Goal: Task Accomplishment & Management: Use online tool/utility

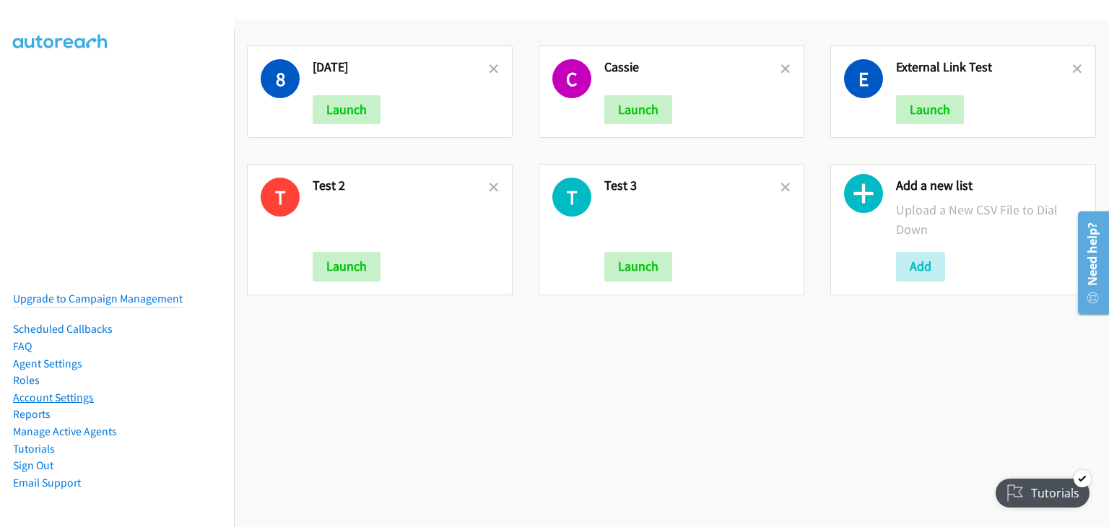
click at [74, 390] on link "Account Settings" at bounding box center [53, 397] width 81 height 14
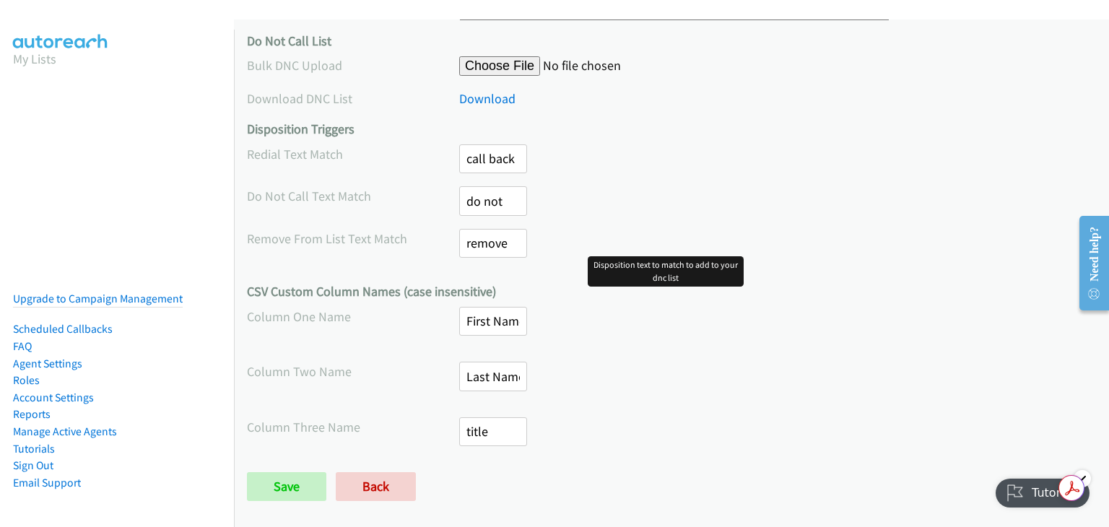
scroll to position [709, 0]
click at [69, 357] on link "Agent Settings" at bounding box center [47, 364] width 69 height 14
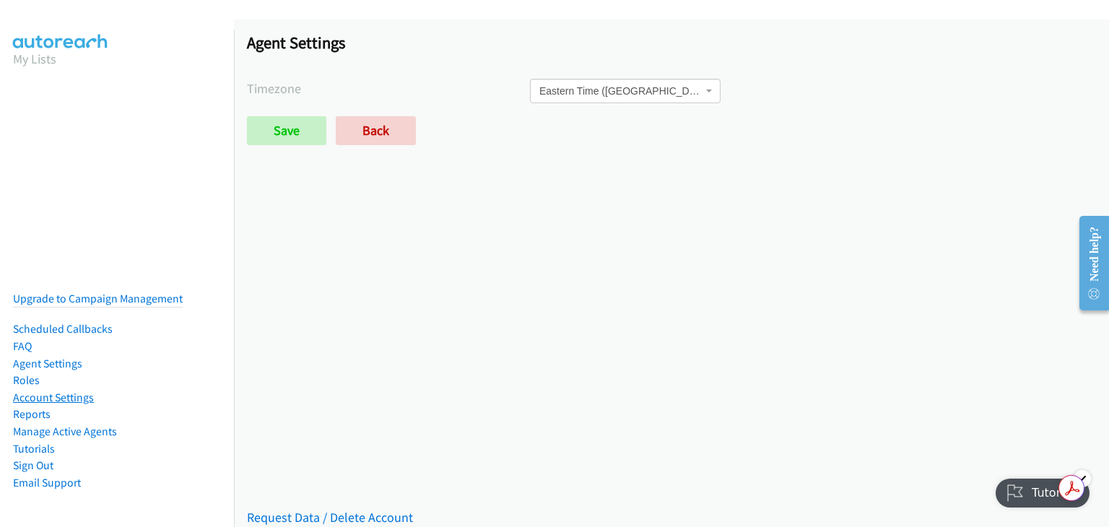
click at [86, 390] on link "Account Settings" at bounding box center [53, 397] width 81 height 14
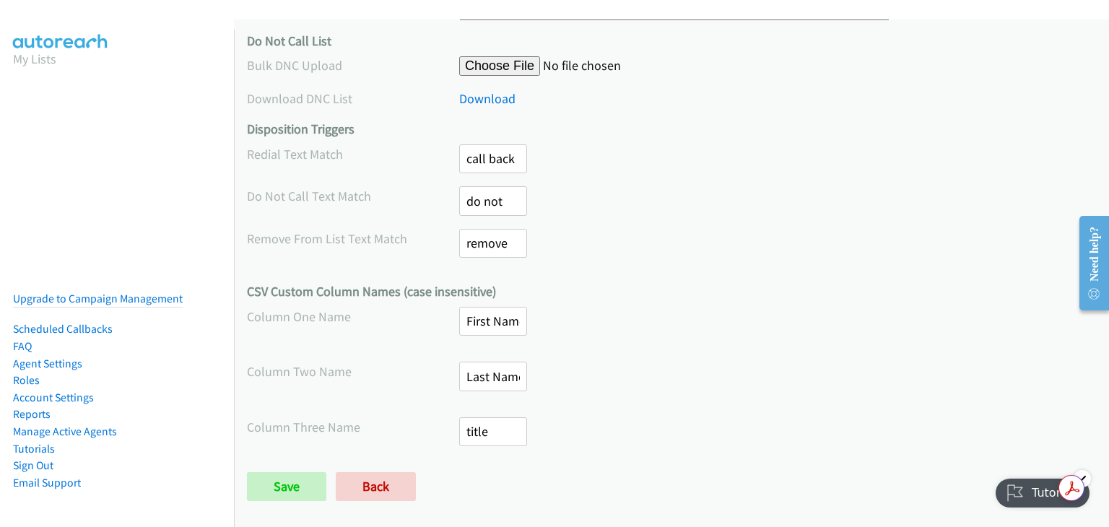
scroll to position [709, 0]
click at [37, 58] on link "My Lists" at bounding box center [34, 59] width 43 height 17
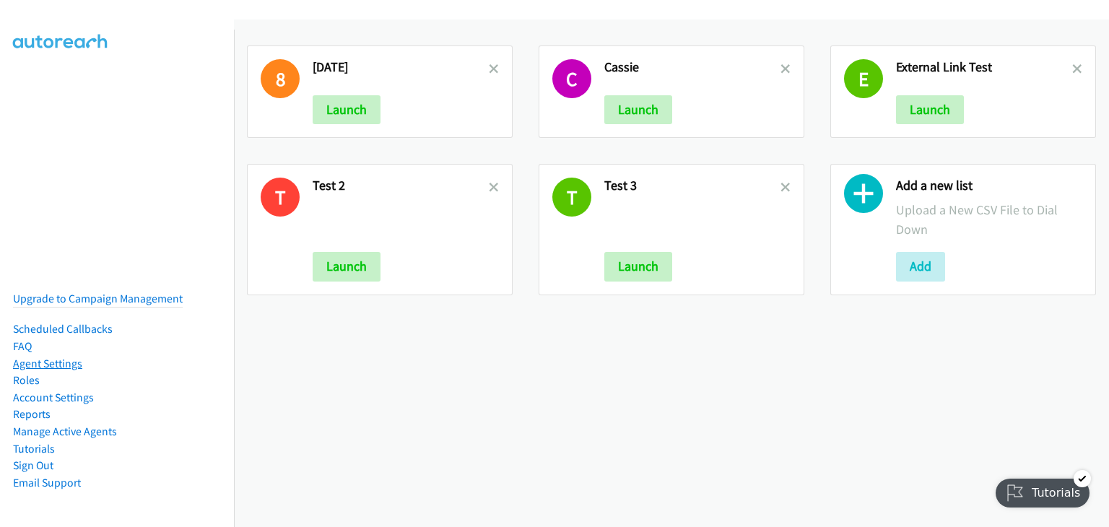
click at [58, 357] on link "Agent Settings" at bounding box center [47, 364] width 69 height 14
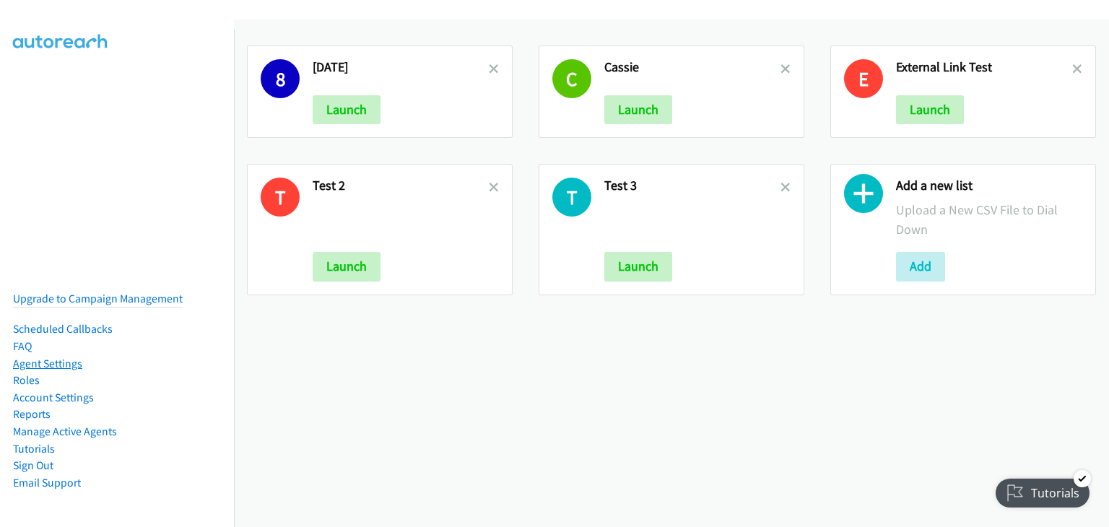
click at [61, 357] on link "Agent Settings" at bounding box center [47, 364] width 69 height 14
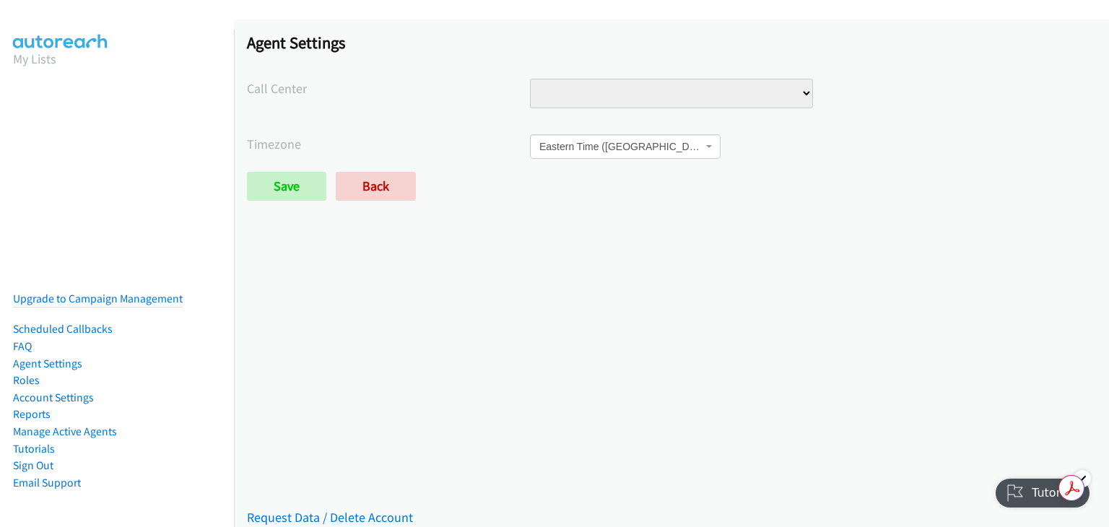
click at [739, 99] on select "Intake" at bounding box center [671, 94] width 283 height 30
select select "5929450168631296"
click at [530, 79] on select "Intake" at bounding box center [671, 94] width 283 height 30
click at [750, 276] on div "Saved Placeholder Agent Settings Call Center Intake Timezone International Date…" at bounding box center [671, 272] width 875 height 507
click at [276, 172] on input "Save" at bounding box center [286, 186] width 79 height 29
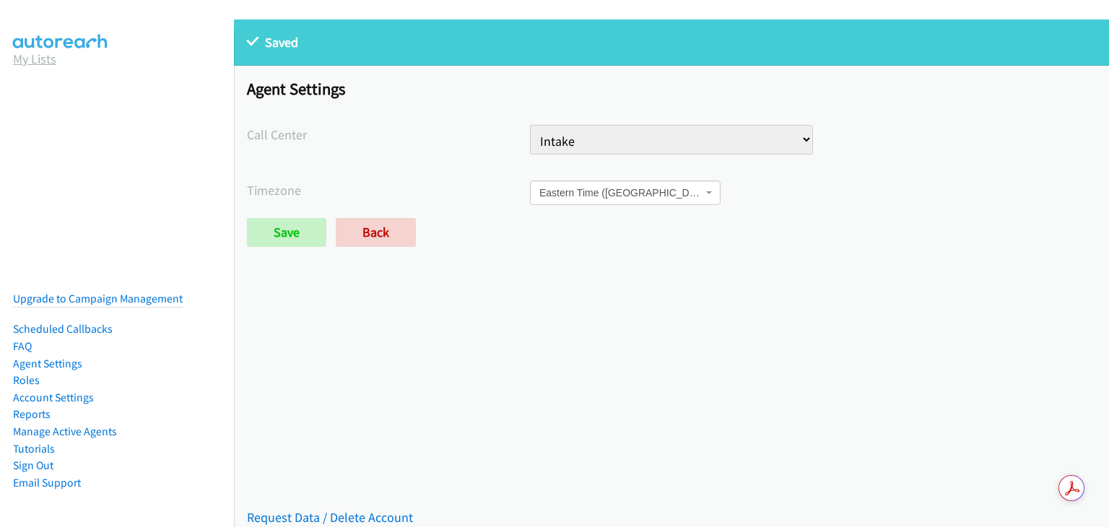
click at [40, 59] on link "My Lists" at bounding box center [34, 59] width 43 height 17
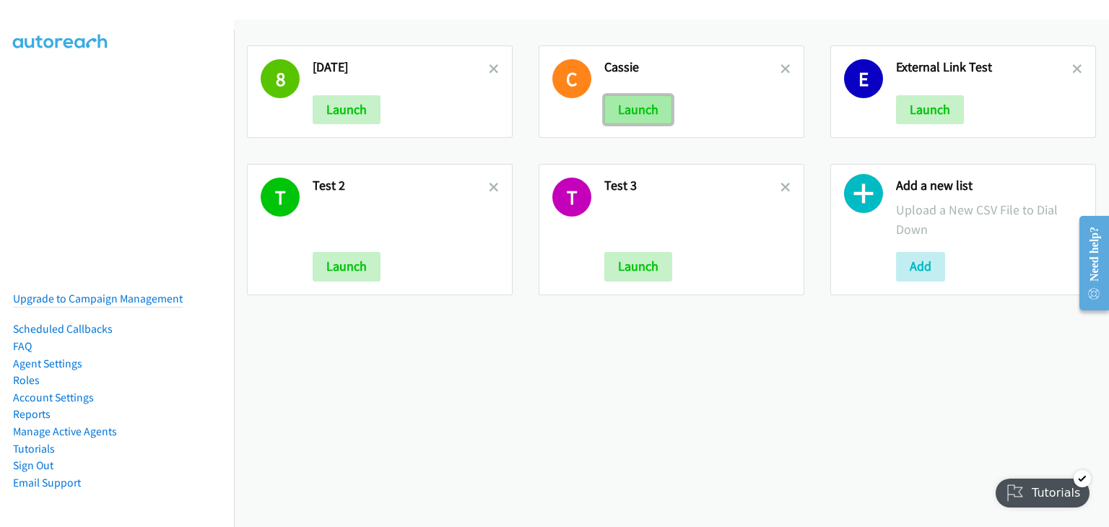
click at [632, 106] on button "Launch" at bounding box center [638, 109] width 68 height 29
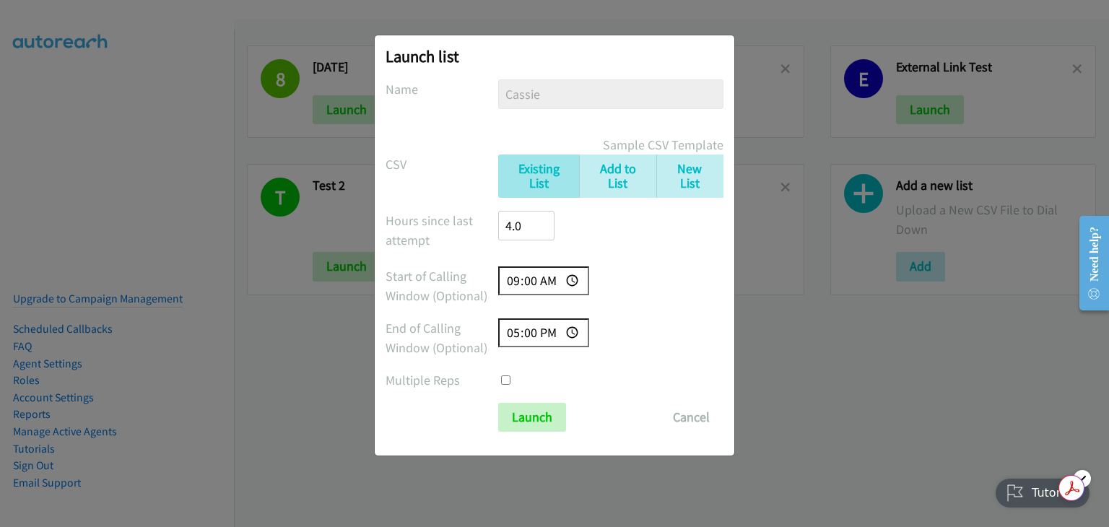
click at [526, 229] on input "4.0" at bounding box center [526, 226] width 56 height 30
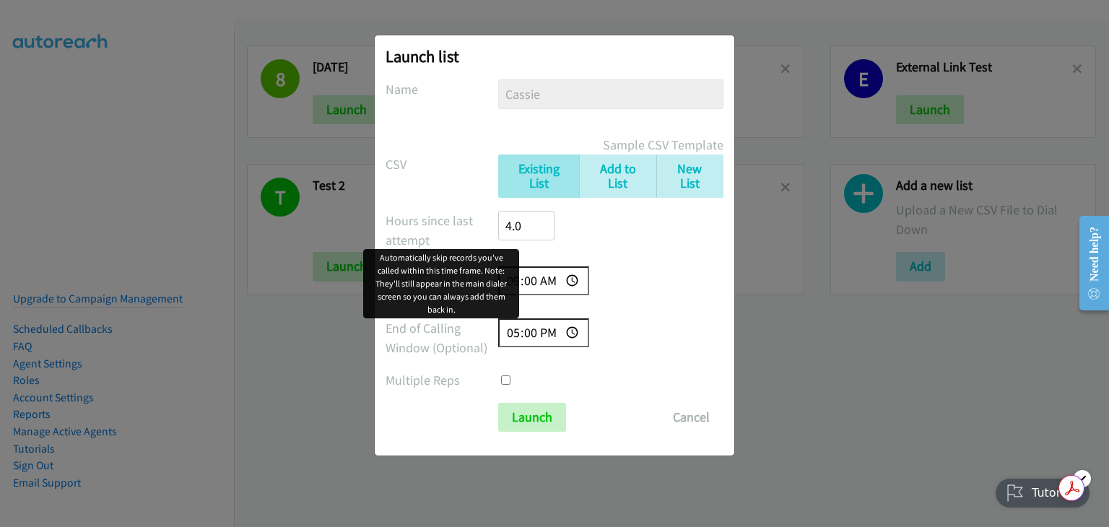
drag, startPoint x: 528, startPoint y: 227, endPoint x: 471, endPoint y: 227, distance: 57.0
click at [471, 227] on div "Hours since last attempt 4.0" at bounding box center [554, 232] width 338 height 43
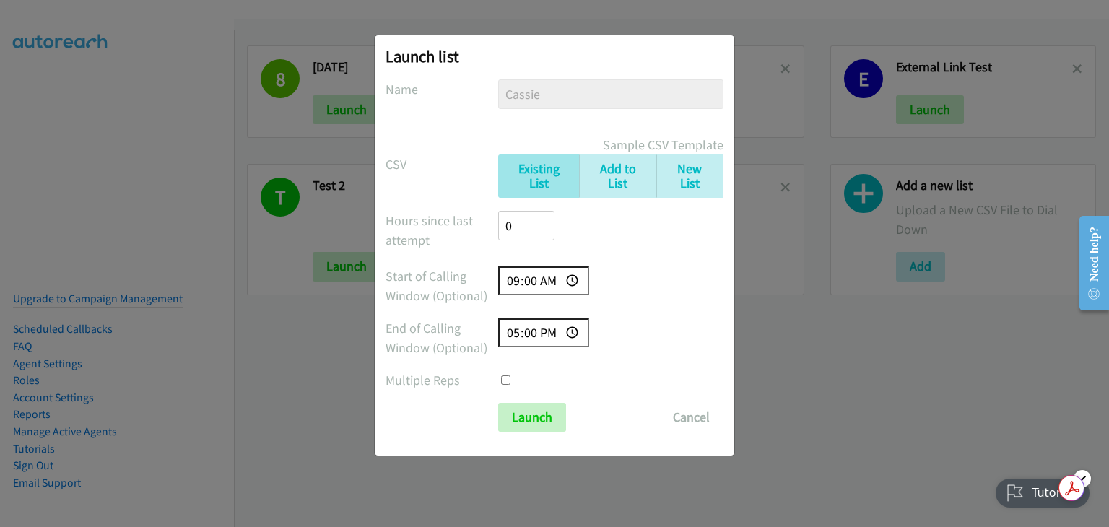
type input "0"
click at [663, 217] on div "Hours since last attempt 0" at bounding box center [554, 232] width 338 height 43
click at [538, 414] on input "Launch" at bounding box center [532, 417] width 68 height 29
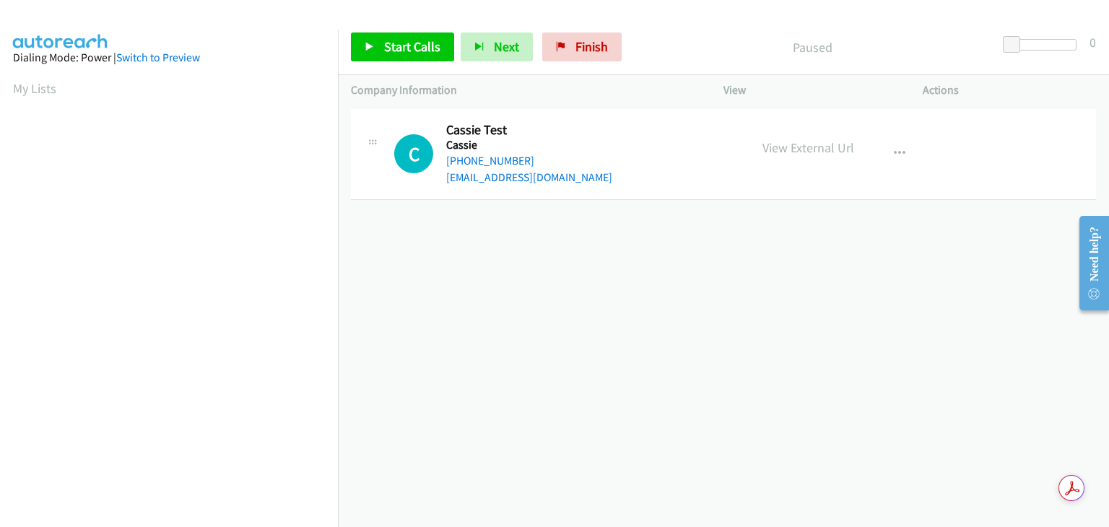
drag, startPoint x: 48, startPoint y: 92, endPoint x: 100, endPoint y: 110, distance: 55.7
click at [48, 92] on link "My Lists" at bounding box center [34, 88] width 43 height 17
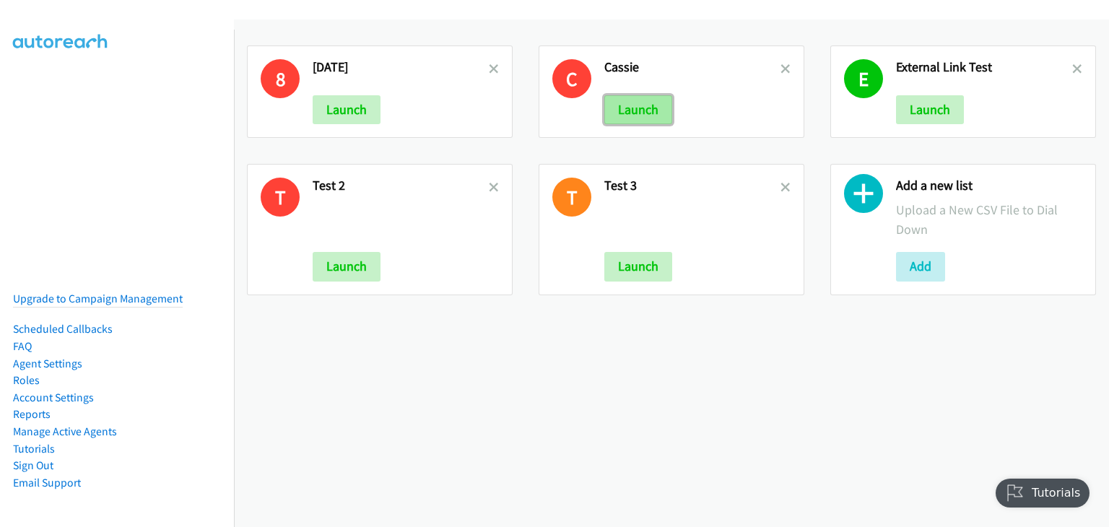
click at [618, 102] on button "Launch" at bounding box center [638, 109] width 68 height 29
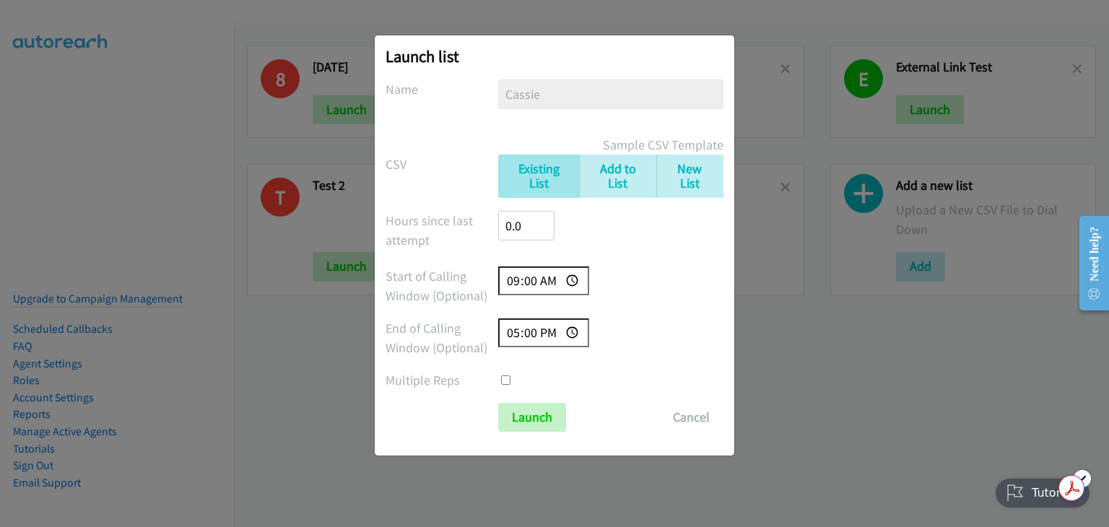
click at [572, 280] on input "09:00" at bounding box center [543, 281] width 91 height 30
type input "08:00"
click at [686, 305] on form "No phone fields were returned for that Report or List View Please upload a csv …" at bounding box center [554, 255] width 338 height 352
click at [537, 418] on input "Launch" at bounding box center [532, 417] width 68 height 29
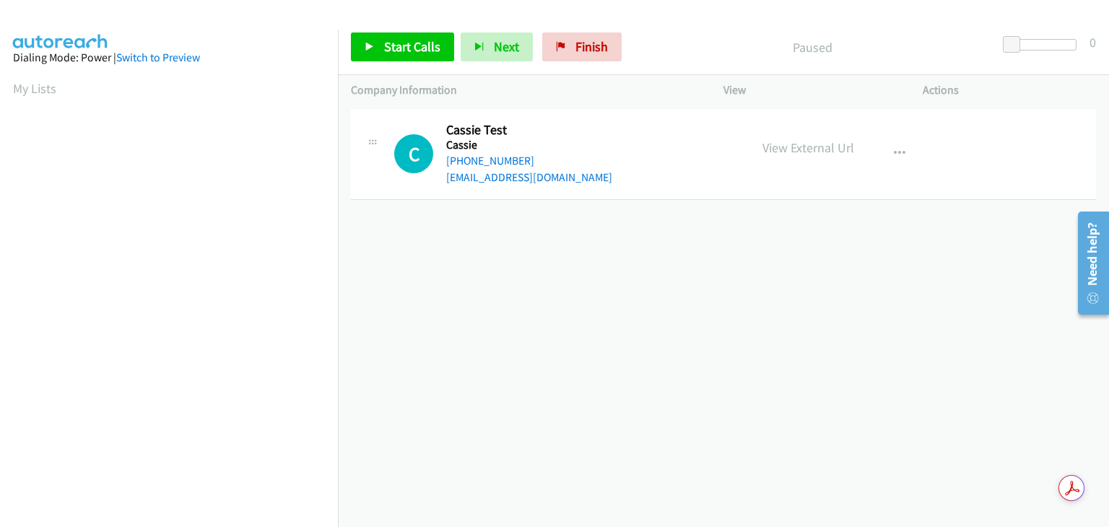
scroll to position [82, 0]
click at [399, 51] on span "Start Calls" at bounding box center [412, 46] width 56 height 17
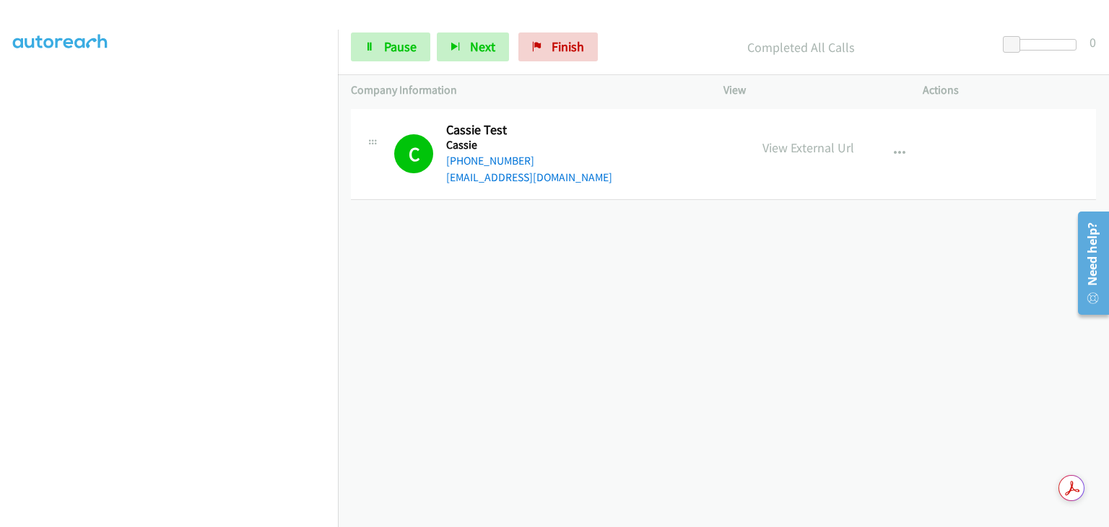
scroll to position [0, 0]
drag, startPoint x: 567, startPoint y: 52, endPoint x: 618, endPoint y: 76, distance: 57.2
click at [567, 52] on span "Finish" at bounding box center [567, 46] width 32 height 17
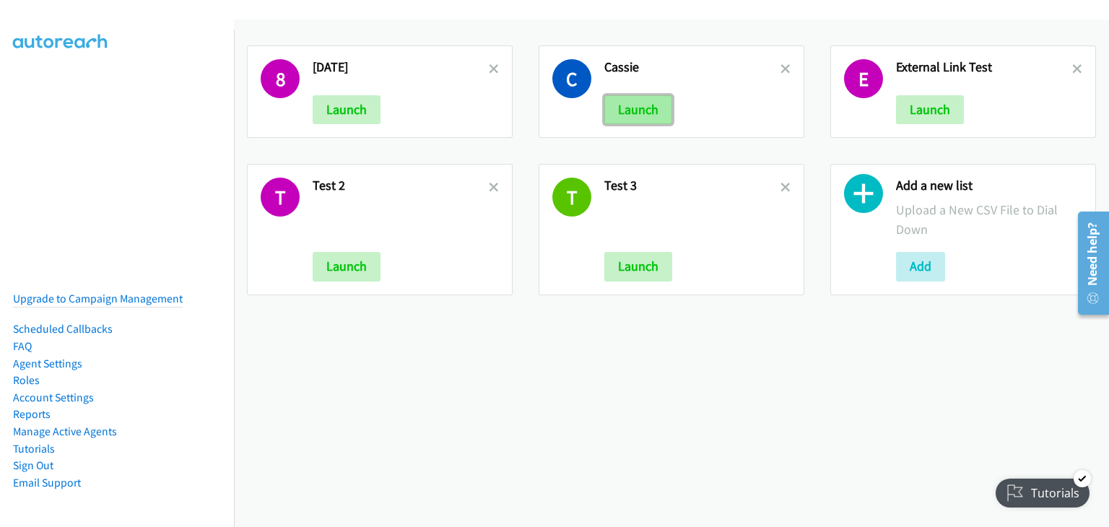
click at [626, 107] on button "Launch" at bounding box center [638, 109] width 68 height 29
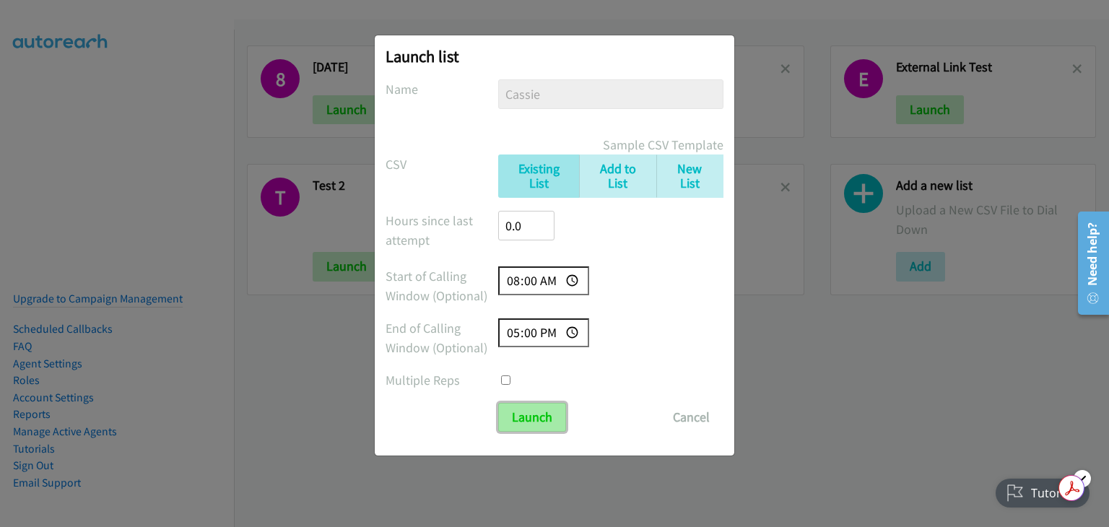
click at [528, 418] on input "Launch" at bounding box center [532, 417] width 68 height 29
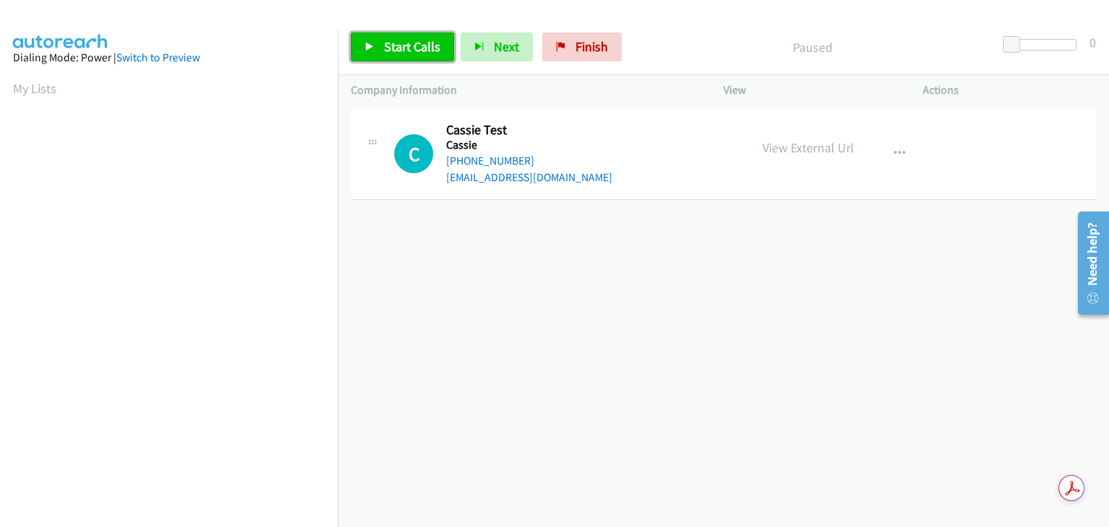
click at [417, 41] on span "Start Calls" at bounding box center [412, 46] width 56 height 17
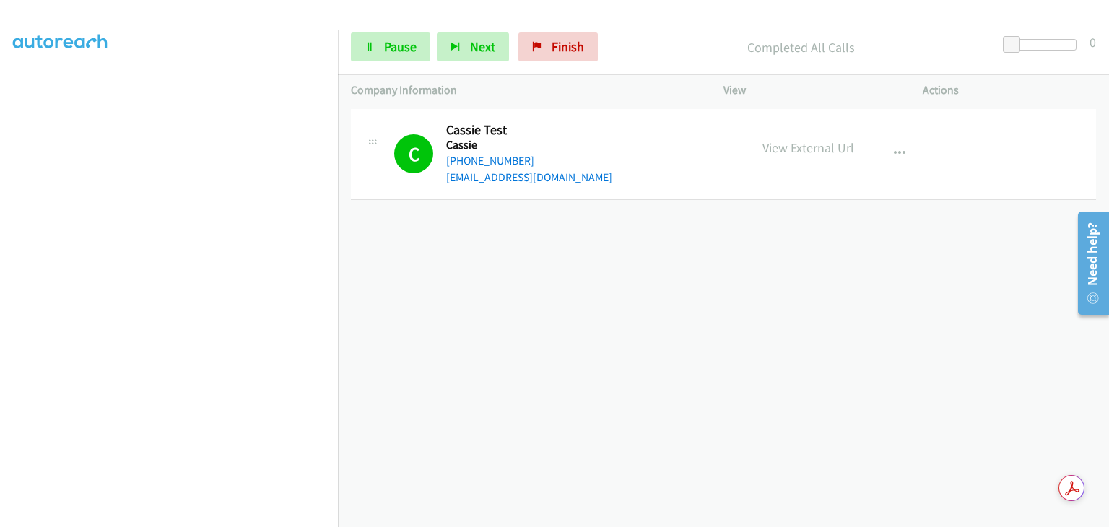
scroll to position [82, 0]
click at [456, 47] on icon "button" at bounding box center [455, 48] width 10 height 10
drag, startPoint x: 568, startPoint y: 48, endPoint x: 626, endPoint y: 73, distance: 63.4
click at [568, 48] on span "Finish" at bounding box center [567, 46] width 32 height 17
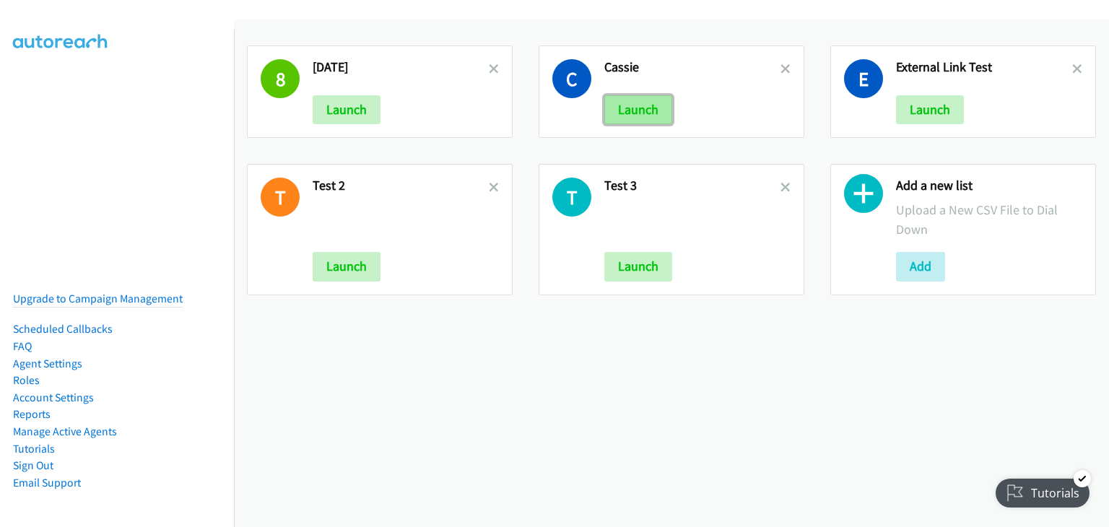
click at [624, 103] on button "Launch" at bounding box center [638, 109] width 68 height 29
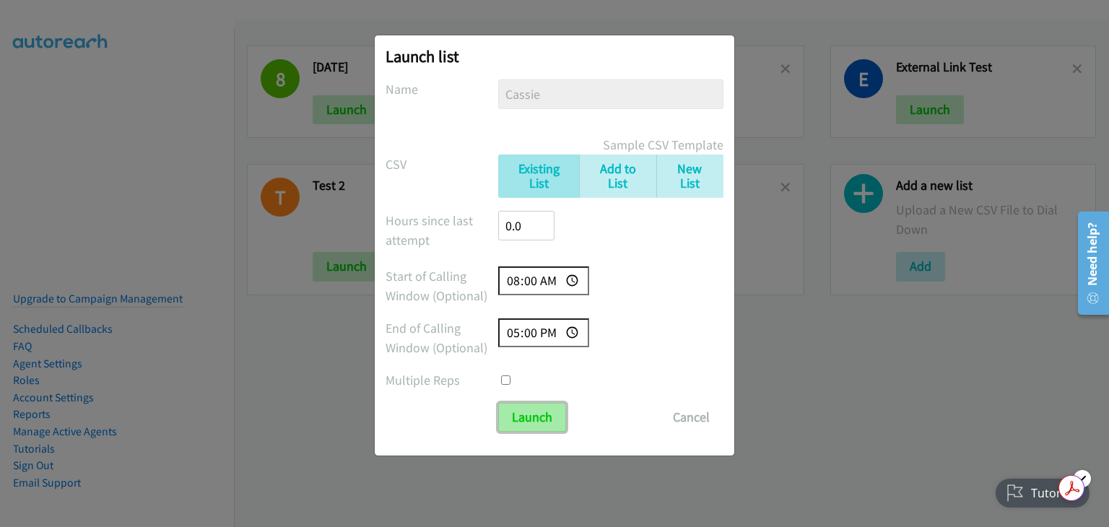
click at [519, 408] on input "Launch" at bounding box center [532, 417] width 68 height 29
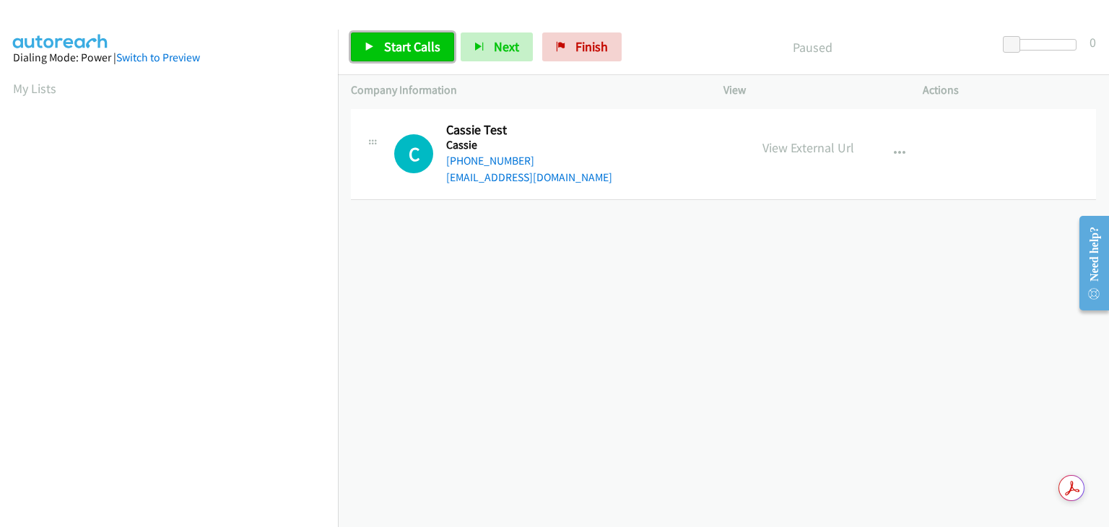
click at [408, 39] on span "Start Calls" at bounding box center [412, 46] width 56 height 17
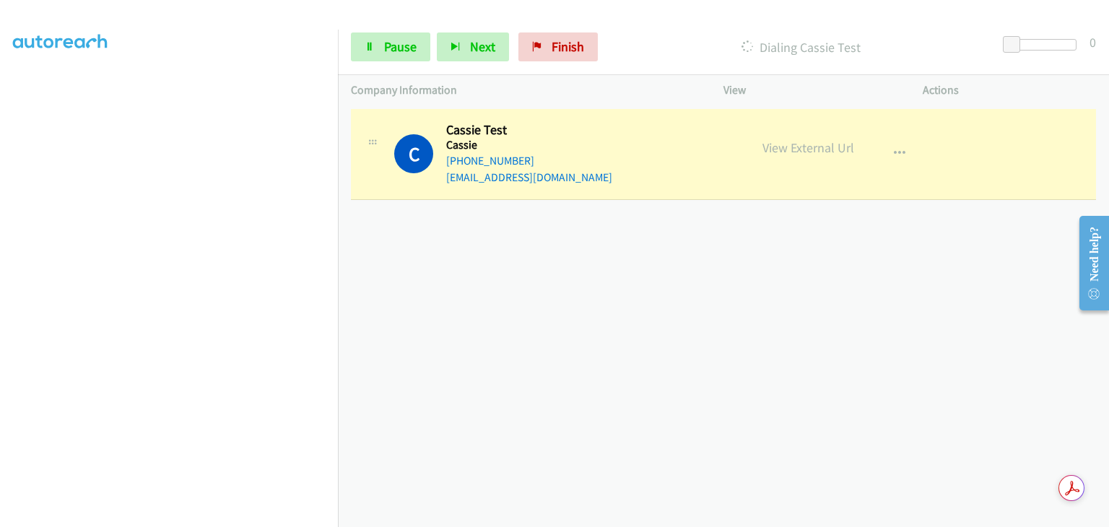
scroll to position [283, 0]
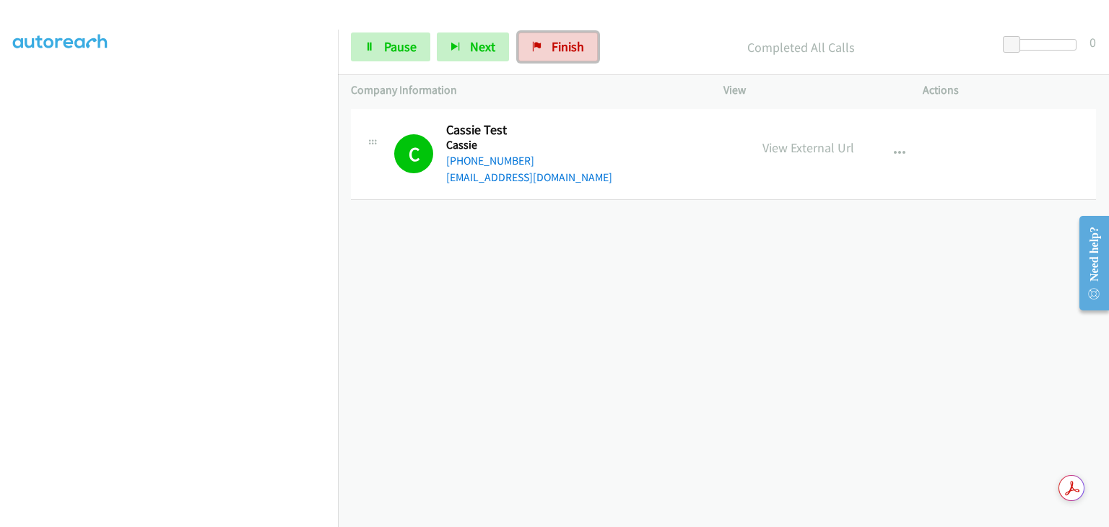
drag, startPoint x: 550, startPoint y: 50, endPoint x: 623, endPoint y: 71, distance: 76.0
click at [551, 50] on span "Finish" at bounding box center [567, 46] width 32 height 17
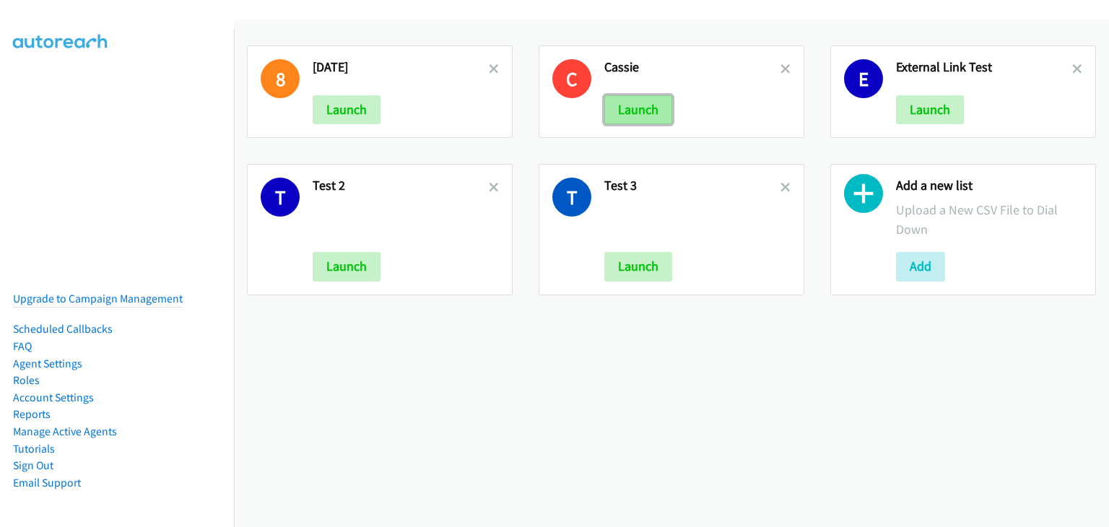
click at [632, 111] on button "Launch" at bounding box center [638, 109] width 68 height 29
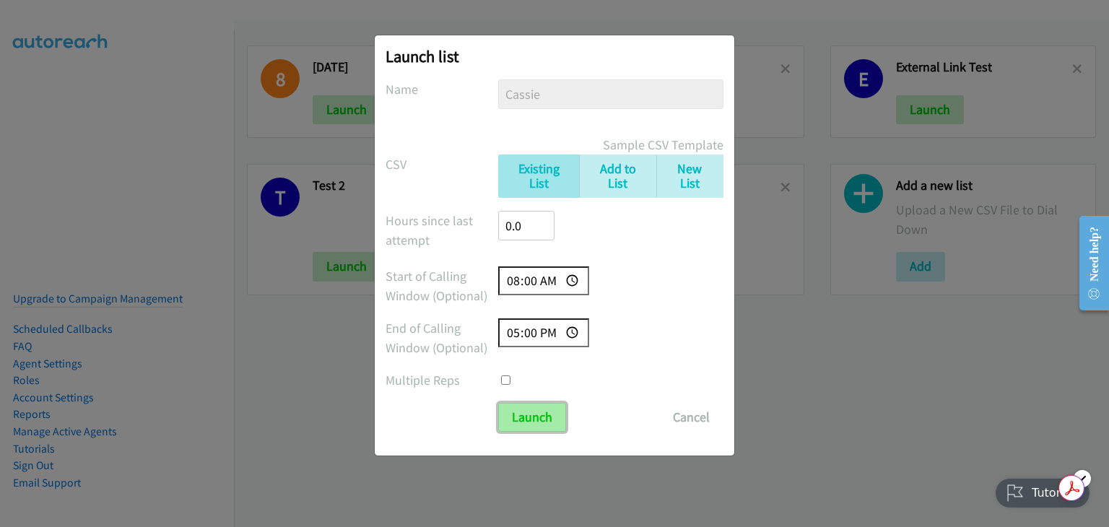
click at [524, 414] on input "Launch" at bounding box center [532, 417] width 68 height 29
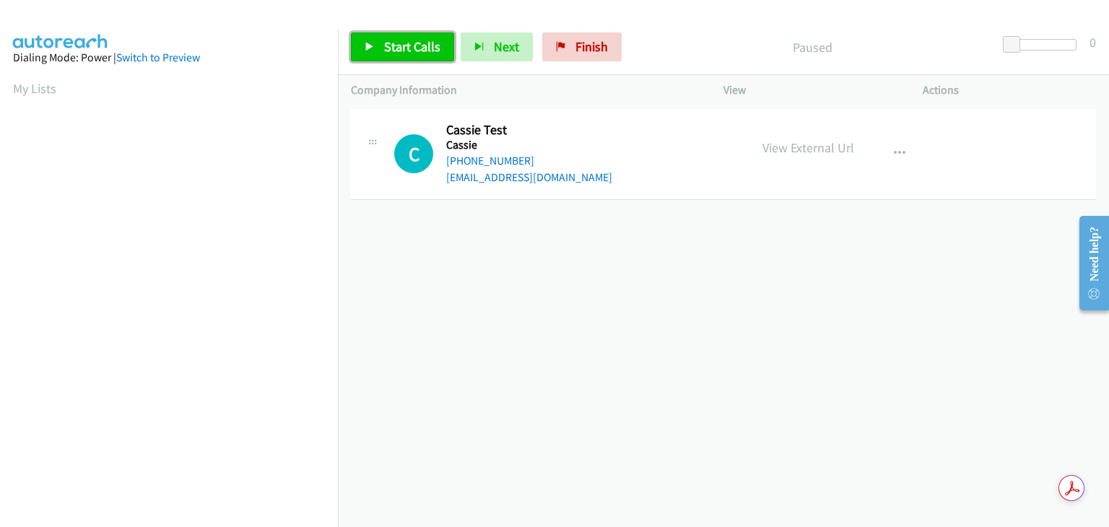
click at [397, 42] on span "Start Calls" at bounding box center [412, 46] width 56 height 17
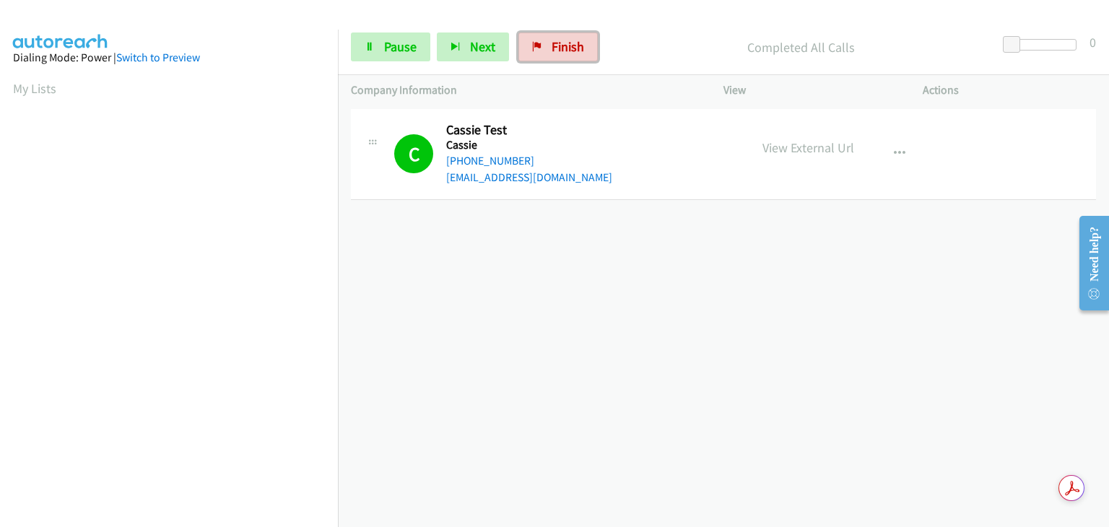
drag, startPoint x: 525, startPoint y: 56, endPoint x: 606, endPoint y: 71, distance: 82.2
click at [525, 56] on link "Finish" at bounding box center [557, 46] width 79 height 29
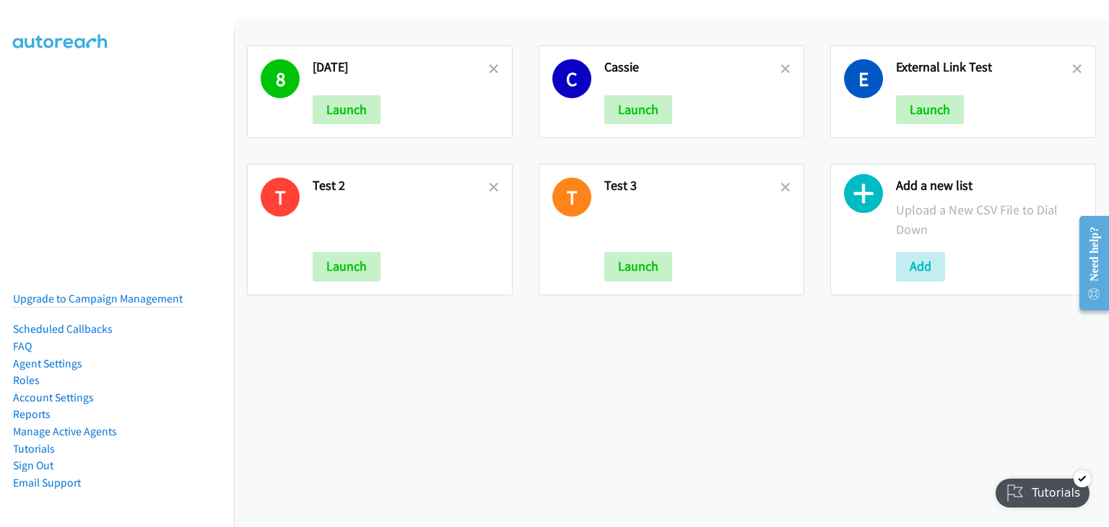
click at [782, 414] on div "8 [DATE] Launch C Cassie Launch E External Link Test Launch T Test 2 Launch T T…" at bounding box center [671, 272] width 875 height 507
click at [647, 113] on button "Launch" at bounding box center [638, 109] width 68 height 29
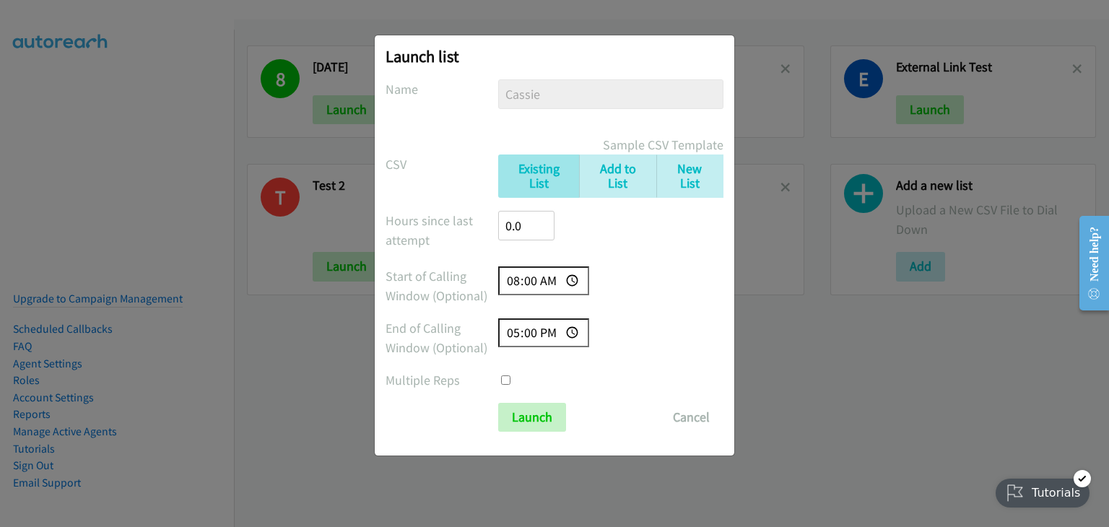
click at [549, 434] on div "Launch list No phone fields were returned for that Report or List View Please u…" at bounding box center [554, 245] width 359 height 420
click at [546, 413] on input "Launch" at bounding box center [532, 417] width 68 height 29
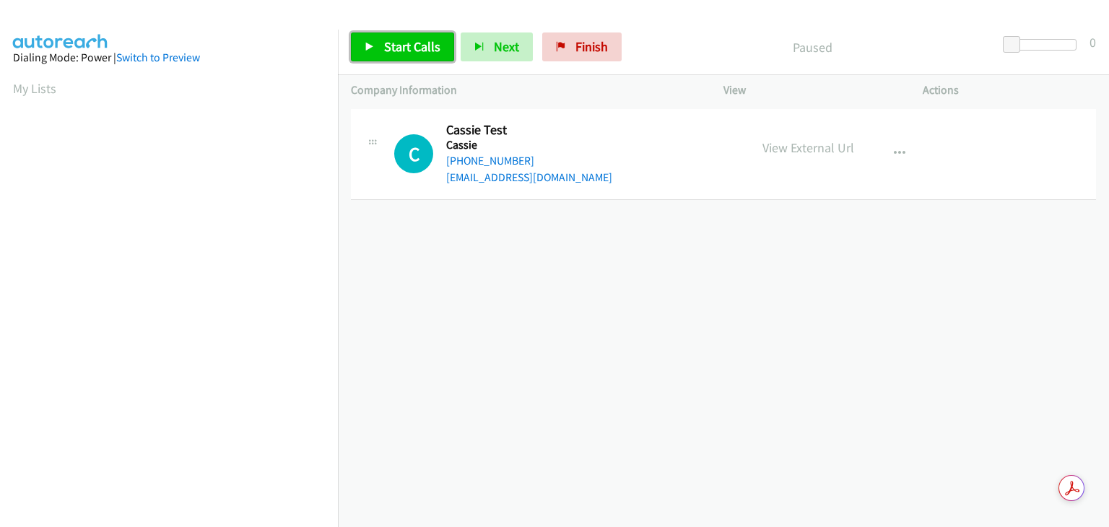
click at [421, 43] on span "Start Calls" at bounding box center [412, 46] width 56 height 17
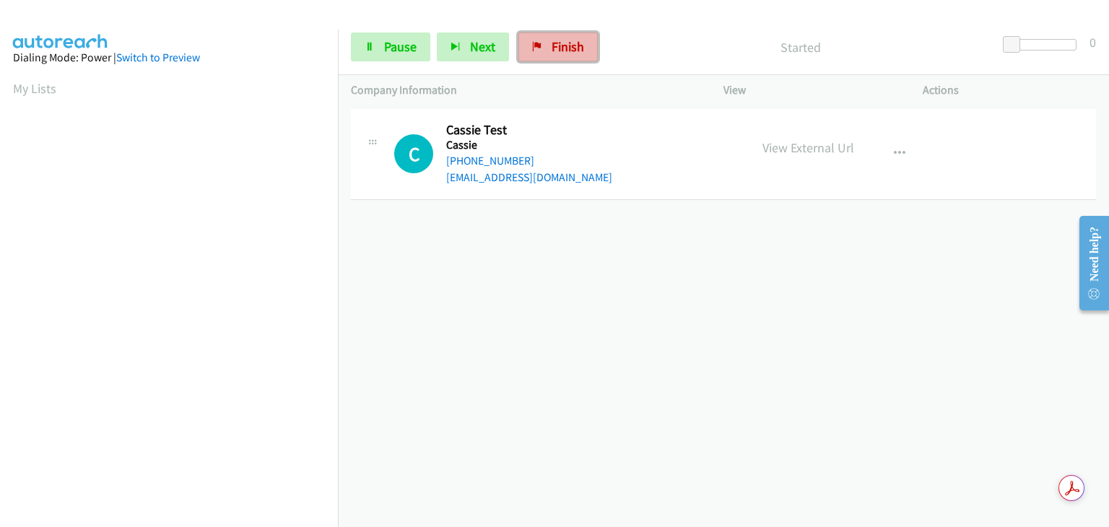
click at [559, 53] on span "Finish" at bounding box center [567, 46] width 32 height 17
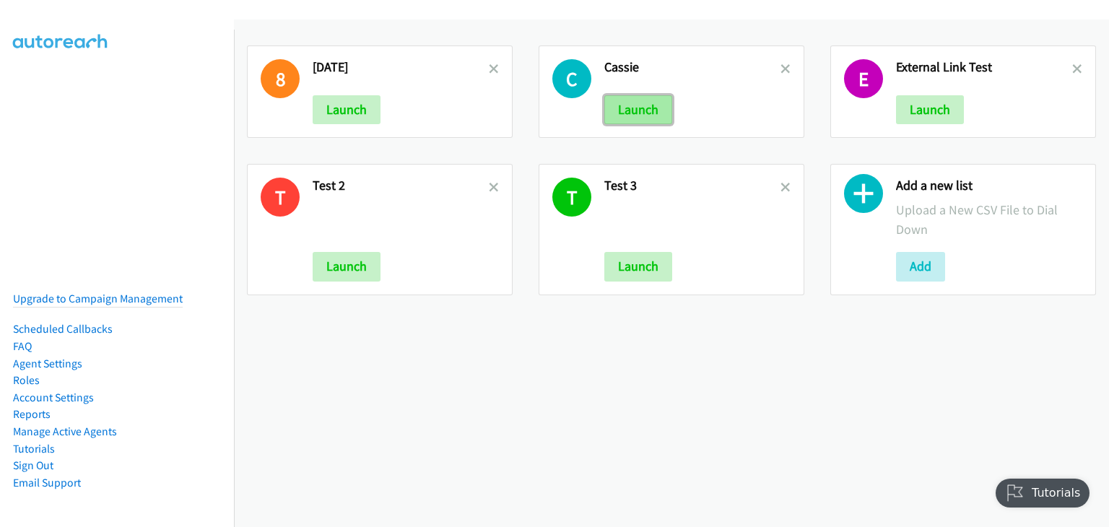
click at [645, 113] on button "Launch" at bounding box center [638, 109] width 68 height 29
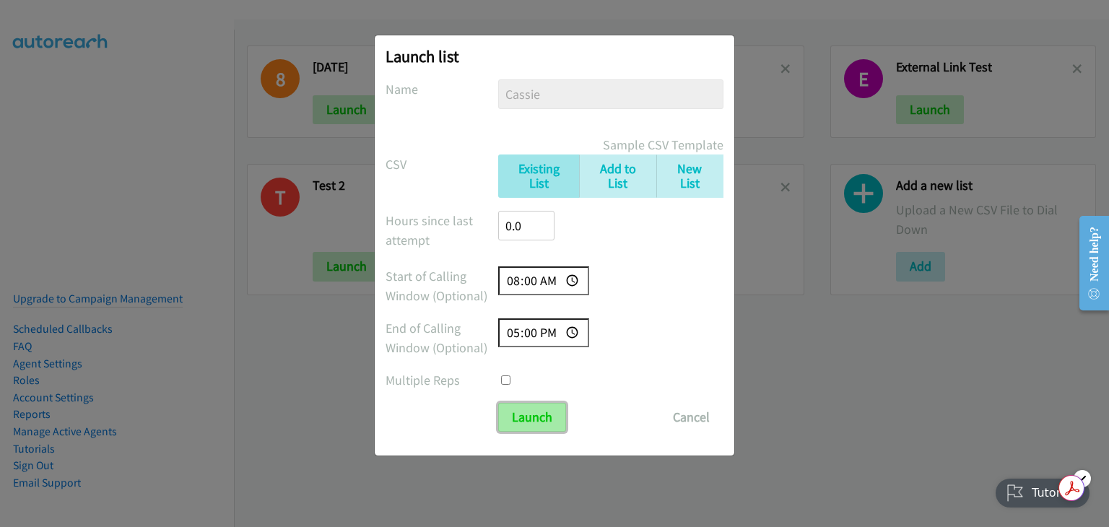
click at [516, 408] on input "Launch" at bounding box center [532, 417] width 68 height 29
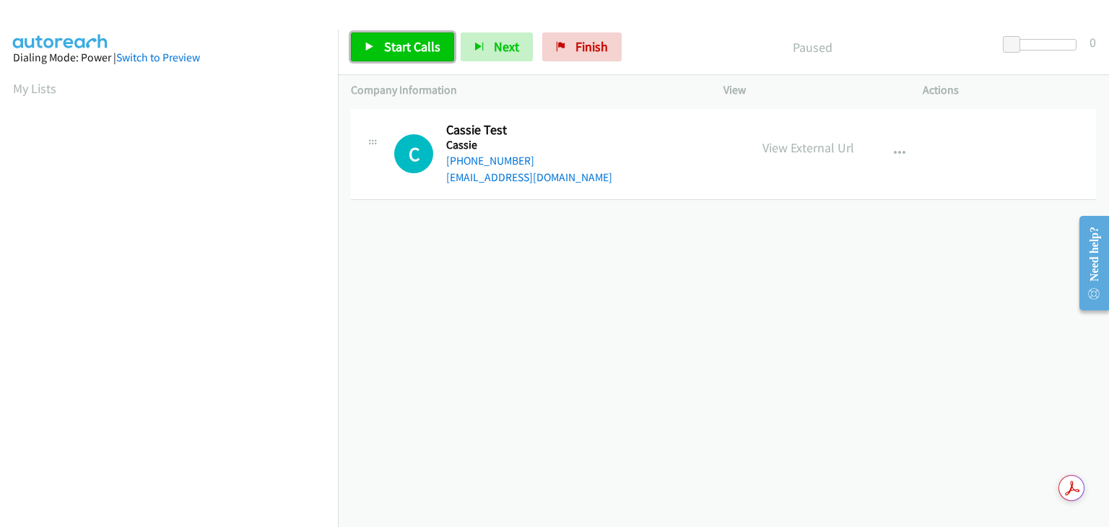
click at [406, 44] on span "Start Calls" at bounding box center [412, 46] width 56 height 17
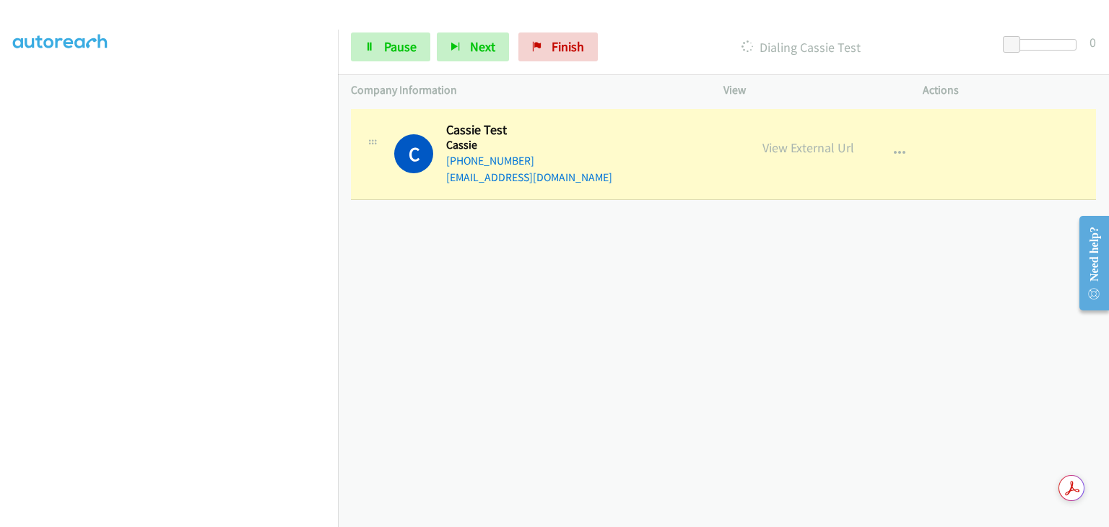
scroll to position [283, 0]
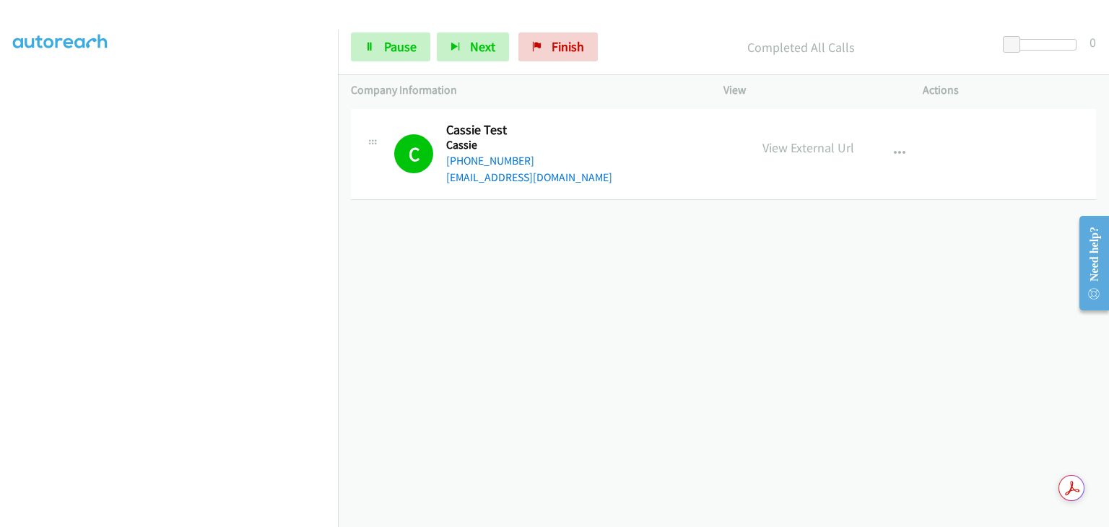
click at [839, 320] on div "[PHONE_NUMBER] Call failed - Please reload the list and try again The Callbar F…" at bounding box center [723, 315] width 771 height 421
